Goal: Transaction & Acquisition: Purchase product/service

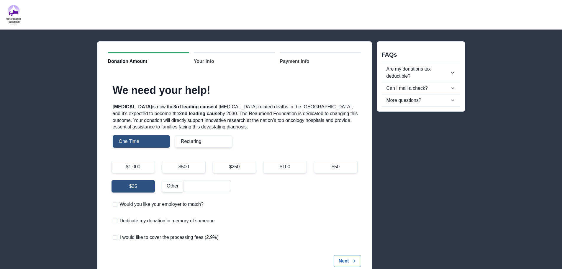
click at [196, 185] on input "Other" at bounding box center [206, 186] width 47 height 12
radio input "false"
radio input "true"
type input "200"
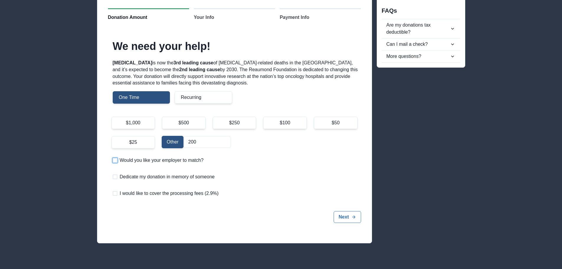
scroll to position [60, 0]
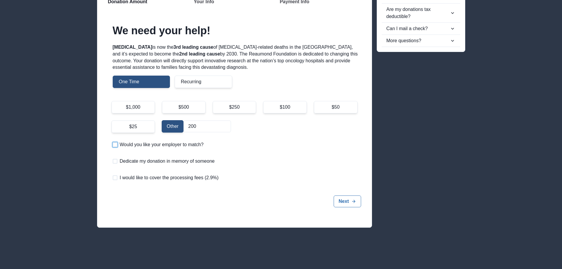
click at [116, 178] on span at bounding box center [115, 177] width 5 height 5
click at [113, 178] on input "I would like to cover the processing fees (2.9%)" at bounding box center [112, 178] width 0 height 0
click at [116, 178] on icon at bounding box center [115, 177] width 4 height 3
click at [113, 178] on input "I would like to cover the processing fees (2.9%)" at bounding box center [112, 178] width 0 height 0
checkbox input "false"
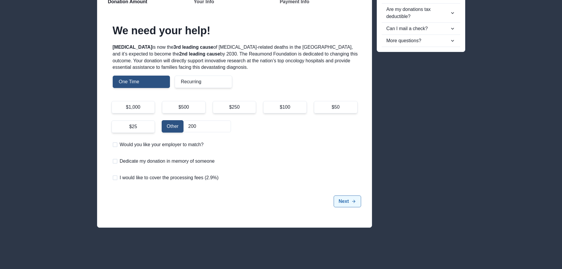
click at [350, 201] on button "Next" at bounding box center [347, 201] width 27 height 12
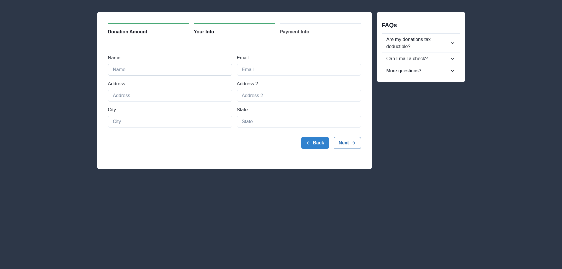
click at [170, 69] on input "Name" at bounding box center [170, 70] width 124 height 12
type input "[PERSON_NAME]"
click at [259, 67] on input "Email" at bounding box center [299, 70] width 124 height 12
type input "[PERSON_NAME][EMAIL_ADDRESS][PERSON_NAME][DOMAIN_NAME]"
type input "[STREET_ADDRESS][PERSON_NAME]"
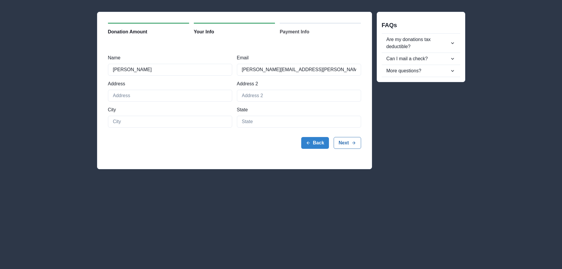
type input "[GEOGRAPHIC_DATA]"
type input "IL"
click at [315, 144] on button "Back" at bounding box center [315, 143] width 28 height 12
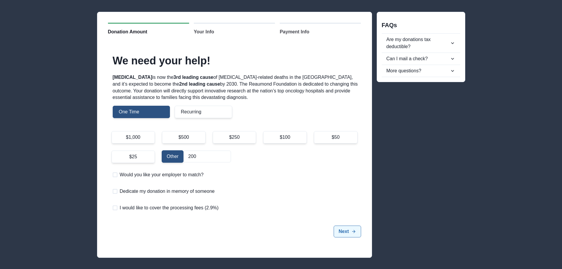
click at [350, 232] on button "Next" at bounding box center [347, 231] width 27 height 12
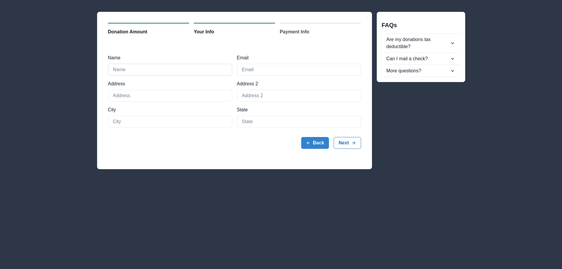
click at [174, 69] on input "Name" at bounding box center [170, 70] width 124 height 12
type input "[PERSON_NAME]"
click at [263, 68] on input "Email" at bounding box center [299, 70] width 124 height 12
type input "[PERSON_NAME][EMAIL_ADDRESS][PERSON_NAME][DOMAIN_NAME]"
type input "[STREET_ADDRESS][PERSON_NAME]"
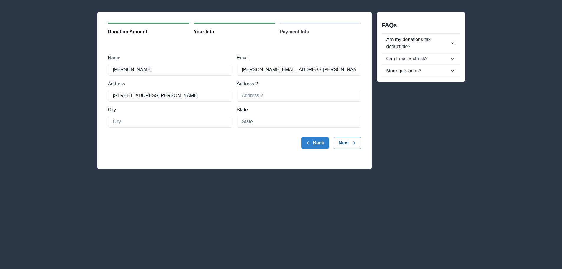
type input "[GEOGRAPHIC_DATA]"
type input "IL"
click at [353, 143] on icon "submit" at bounding box center [353, 142] width 5 height 5
